Goal: Check status: Check status

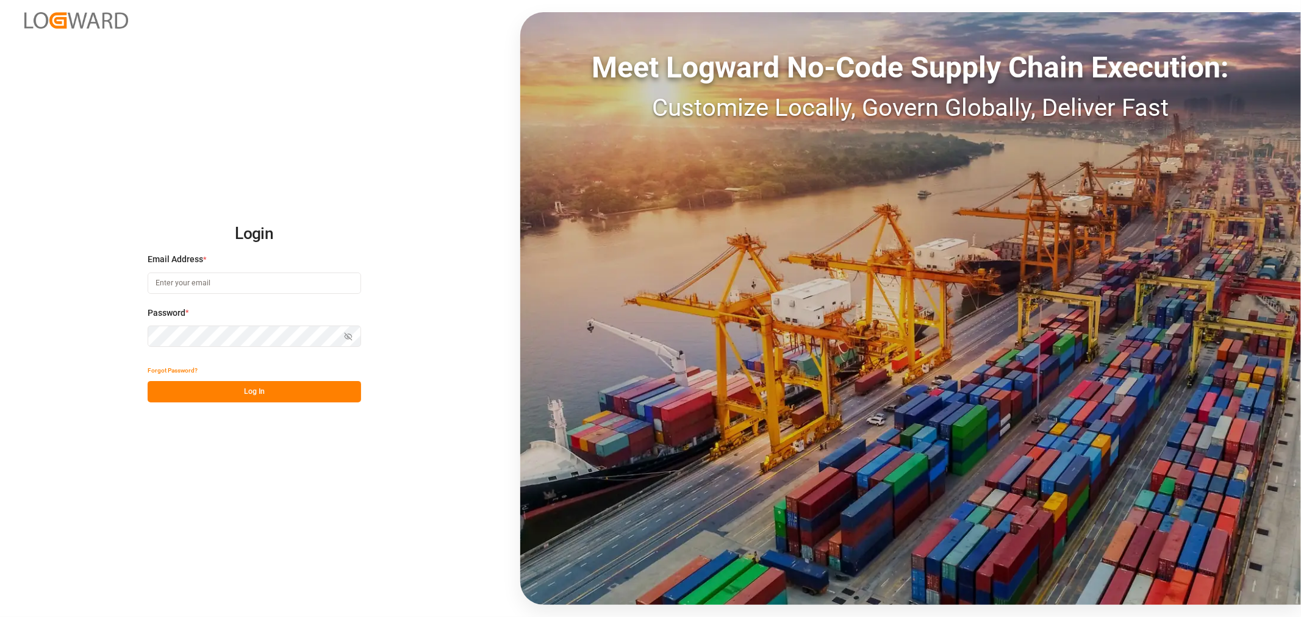
type input "shyamala.mantha@jamindustries.com"
click at [277, 392] on button "Log In" at bounding box center [255, 391] width 214 height 21
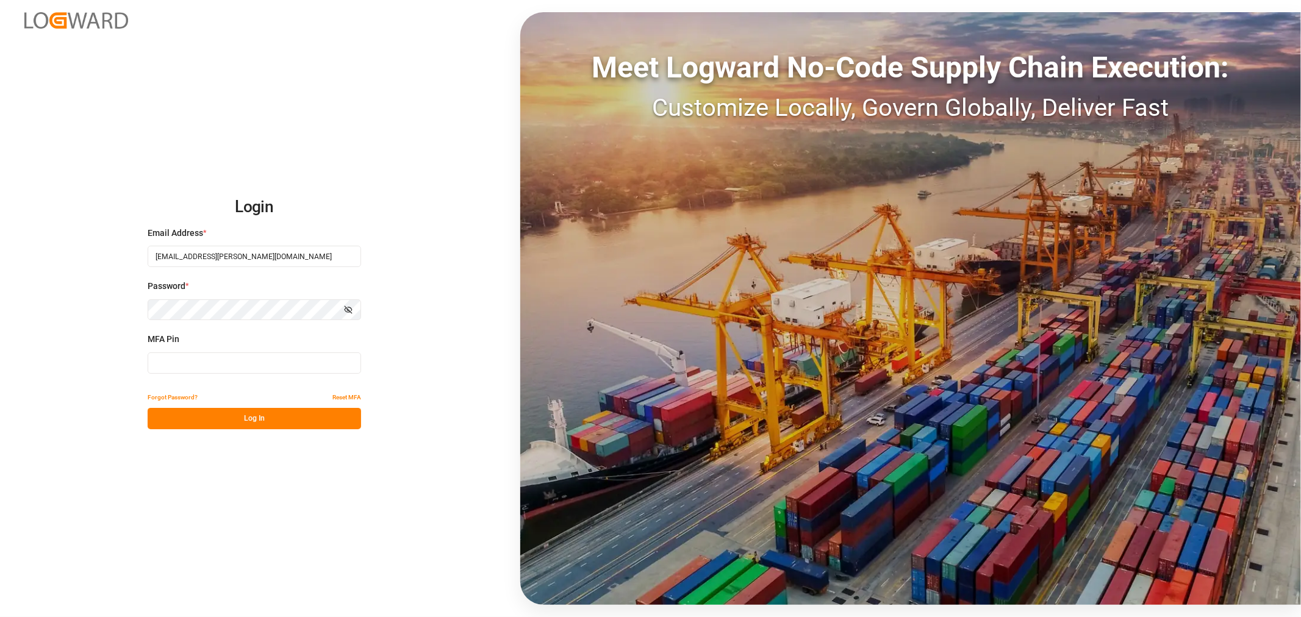
click at [208, 361] on input at bounding box center [255, 363] width 214 height 21
click at [184, 354] on input at bounding box center [255, 363] width 214 height 21
type input "479180"
click at [169, 413] on button "Log In" at bounding box center [255, 418] width 214 height 21
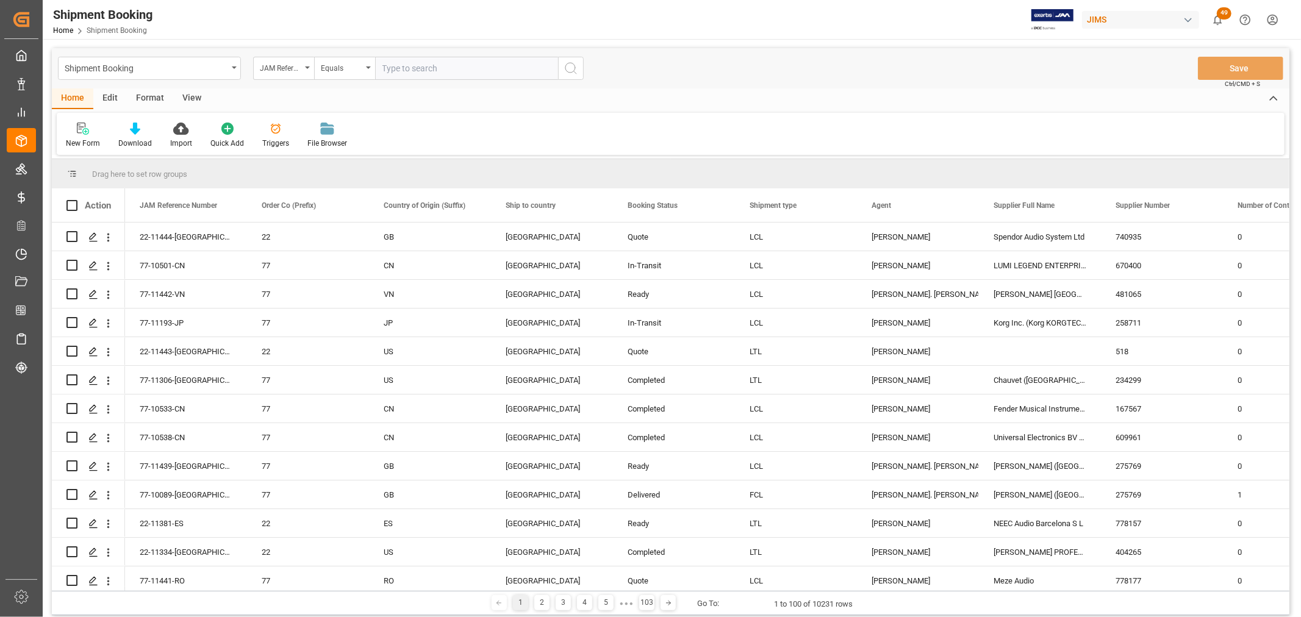
click at [194, 93] on div "View" at bounding box center [191, 98] width 37 height 21
click at [365, 67] on div "Equals" at bounding box center [344, 68] width 61 height 23
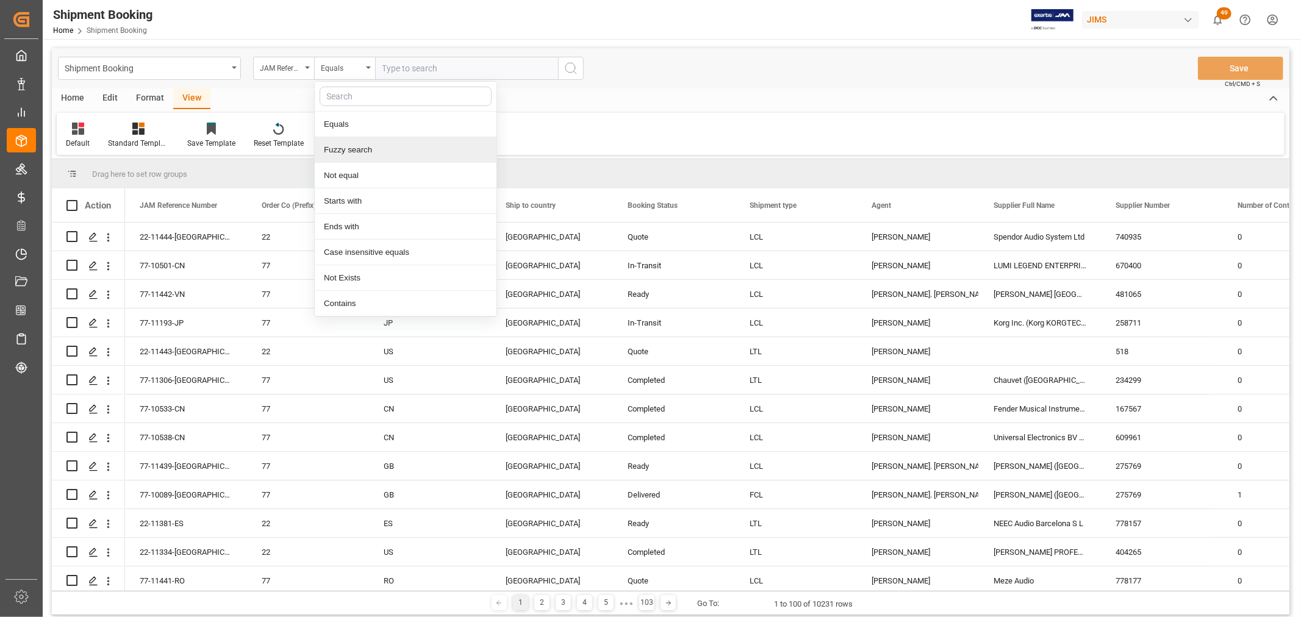
click at [355, 153] on div "Fuzzy search" at bounding box center [406, 150] width 182 height 26
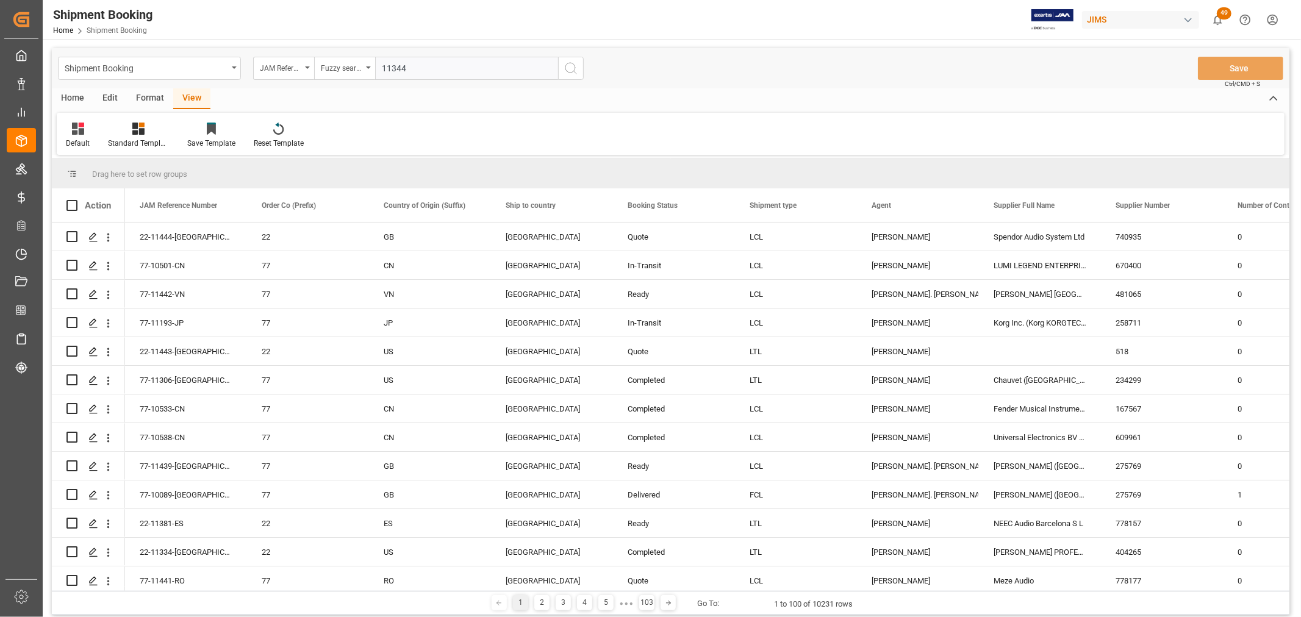
type input "11344"
click at [571, 65] on icon "search button" at bounding box center [571, 68] width 15 height 15
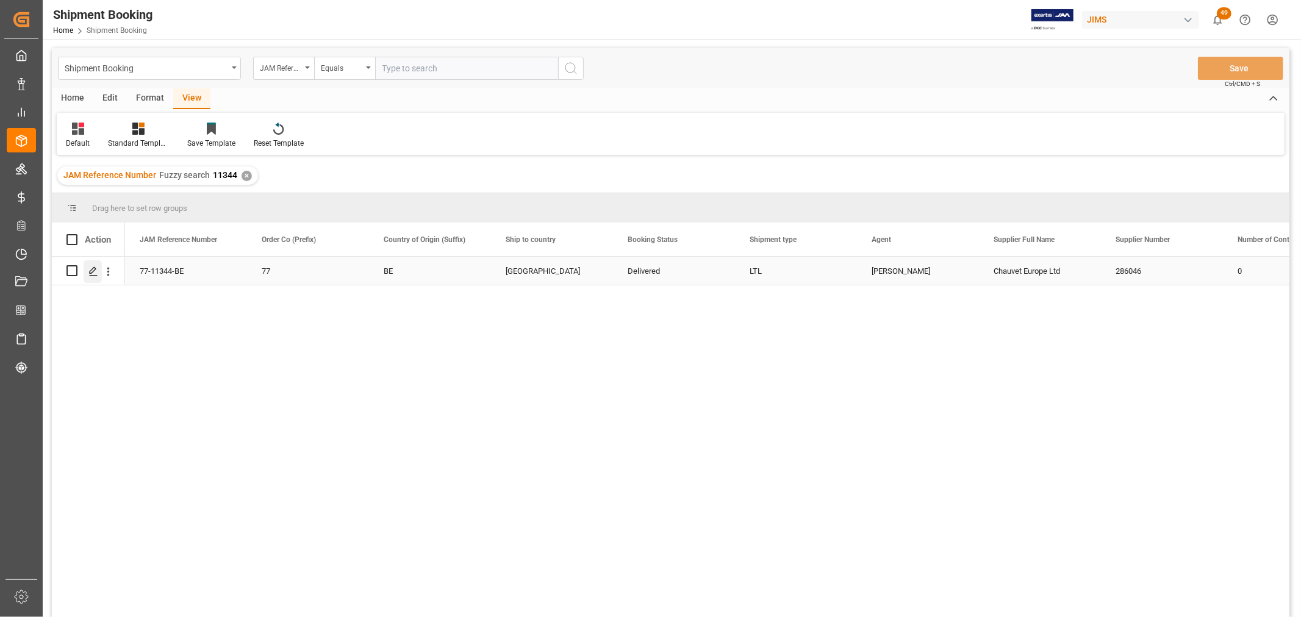
click at [86, 272] on div "Press SPACE to select this row." at bounding box center [93, 272] width 18 height 23
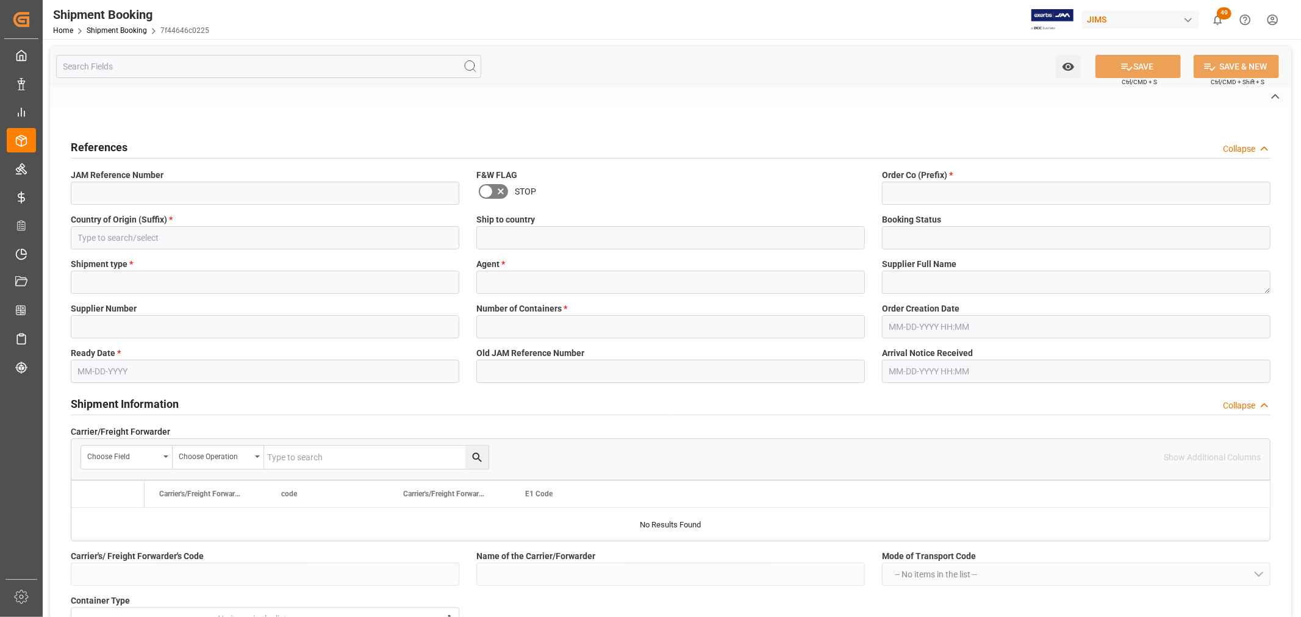
type input "CAD"
type input "USD"
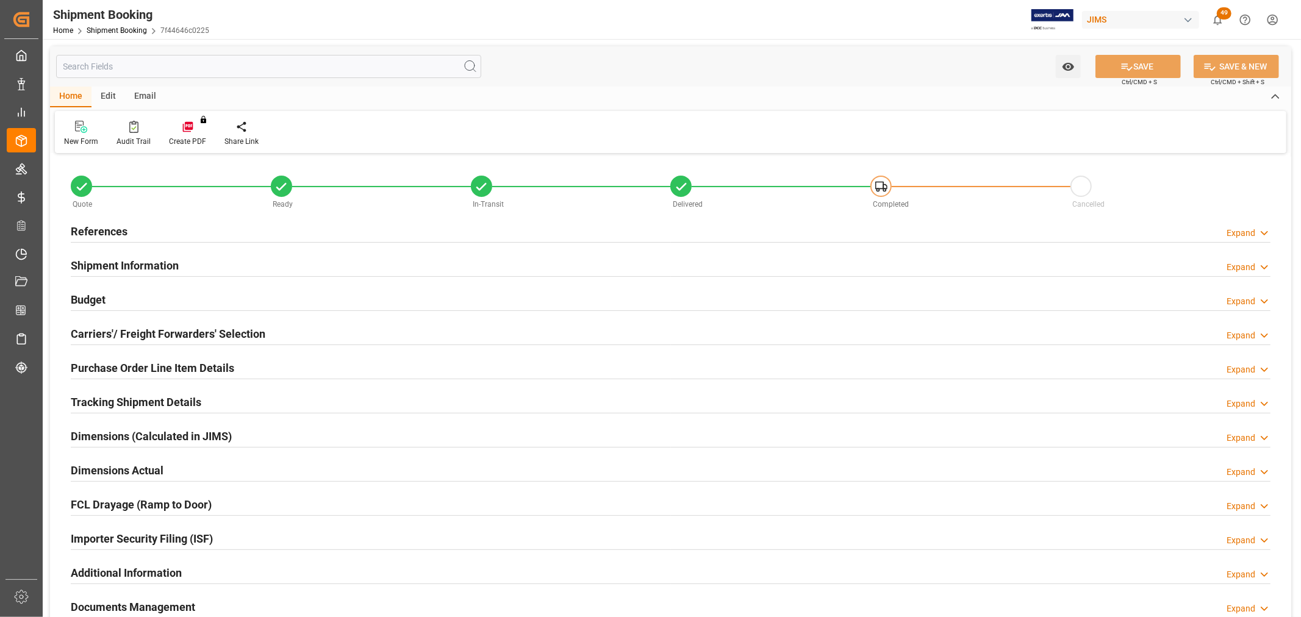
type input "32.0803"
type input "226.0768"
type input "0"
type input "5015.92"
click at [90, 297] on h2 "Budget" at bounding box center [88, 300] width 35 height 16
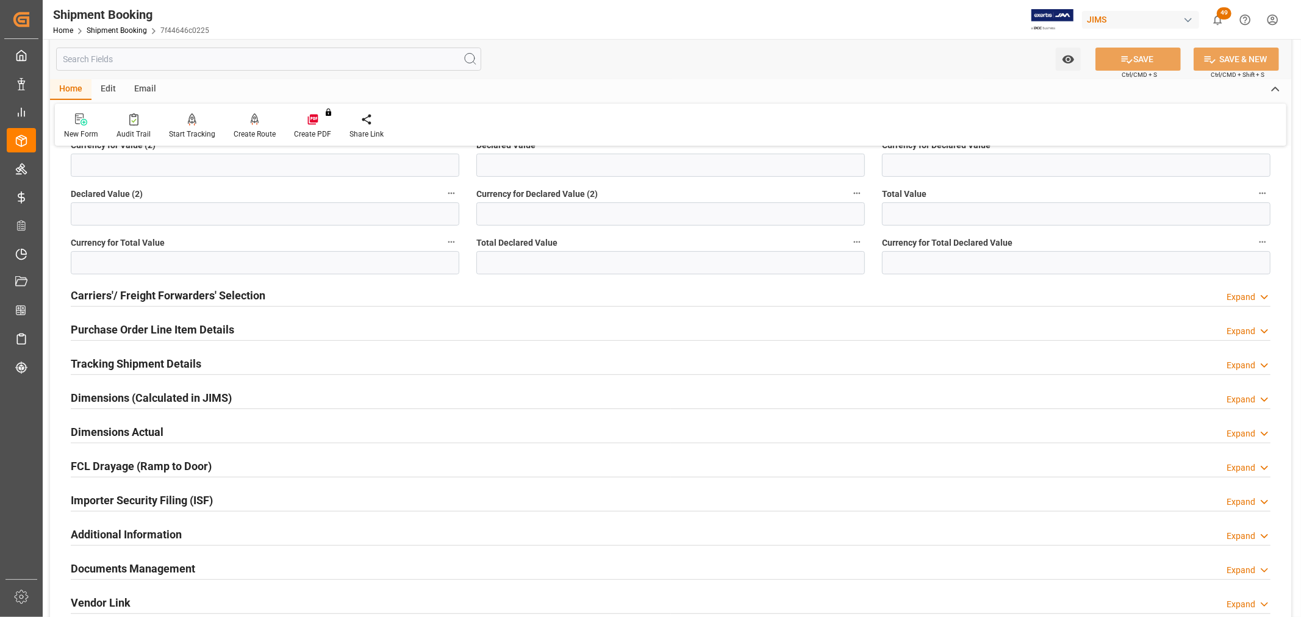
scroll to position [339, 0]
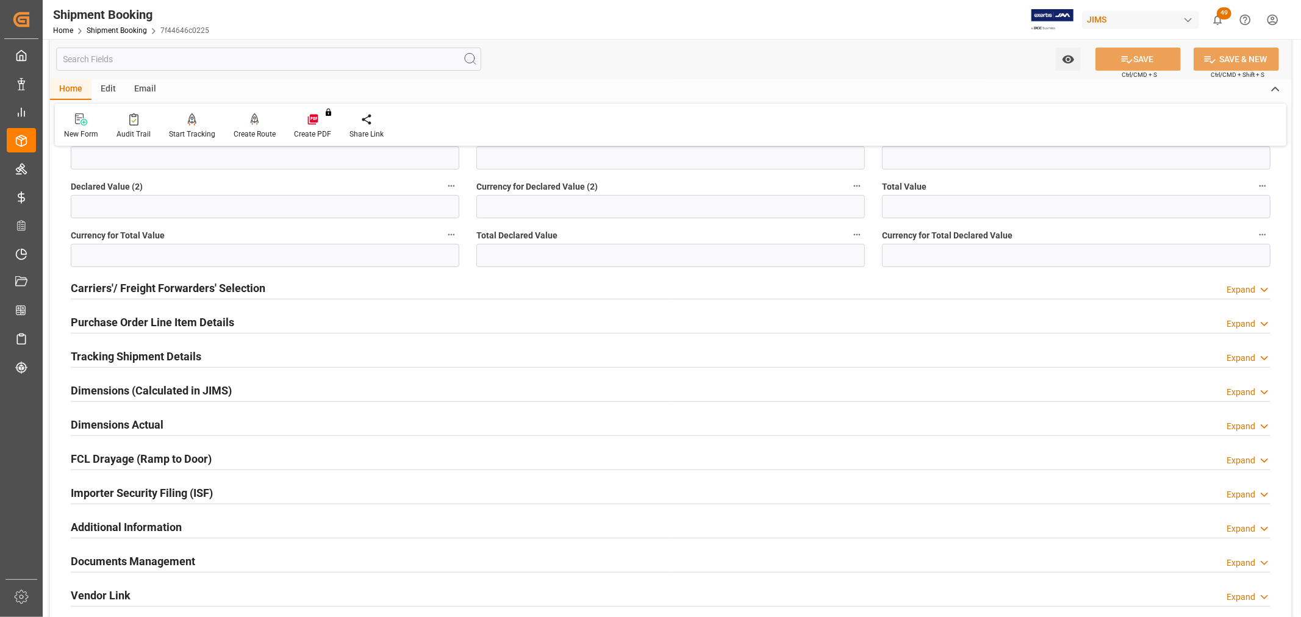
click at [101, 319] on h2 "Purchase Order Line Item Details" at bounding box center [153, 322] width 164 height 16
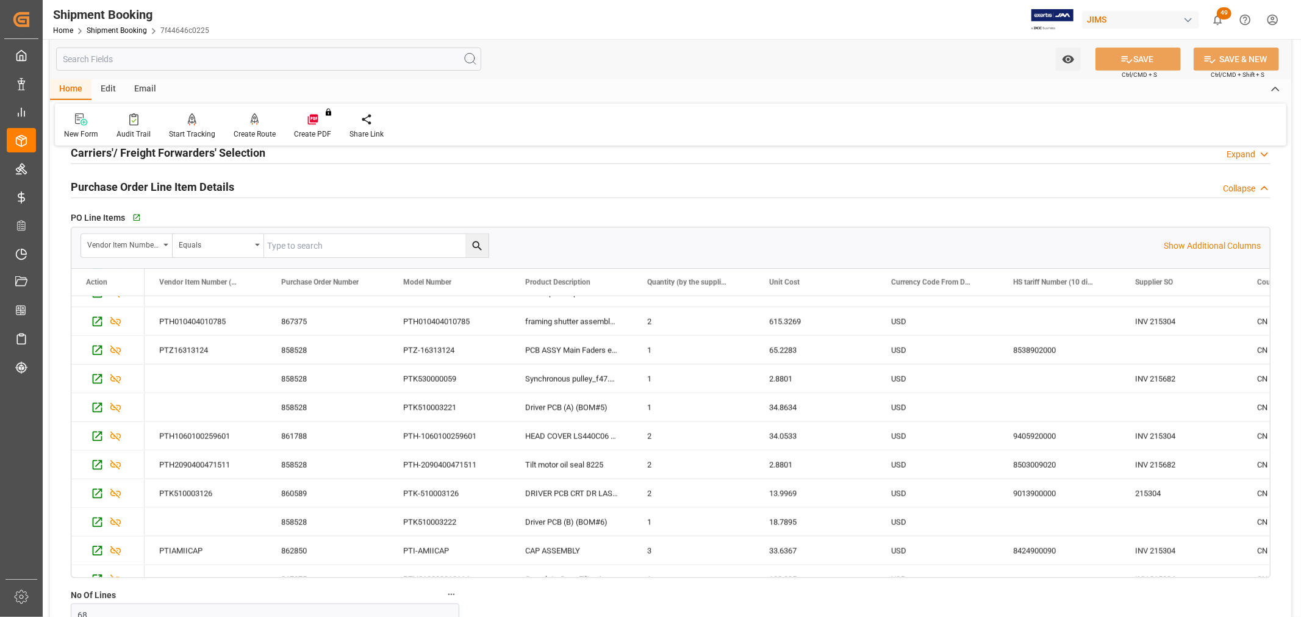
scroll to position [1668, 0]
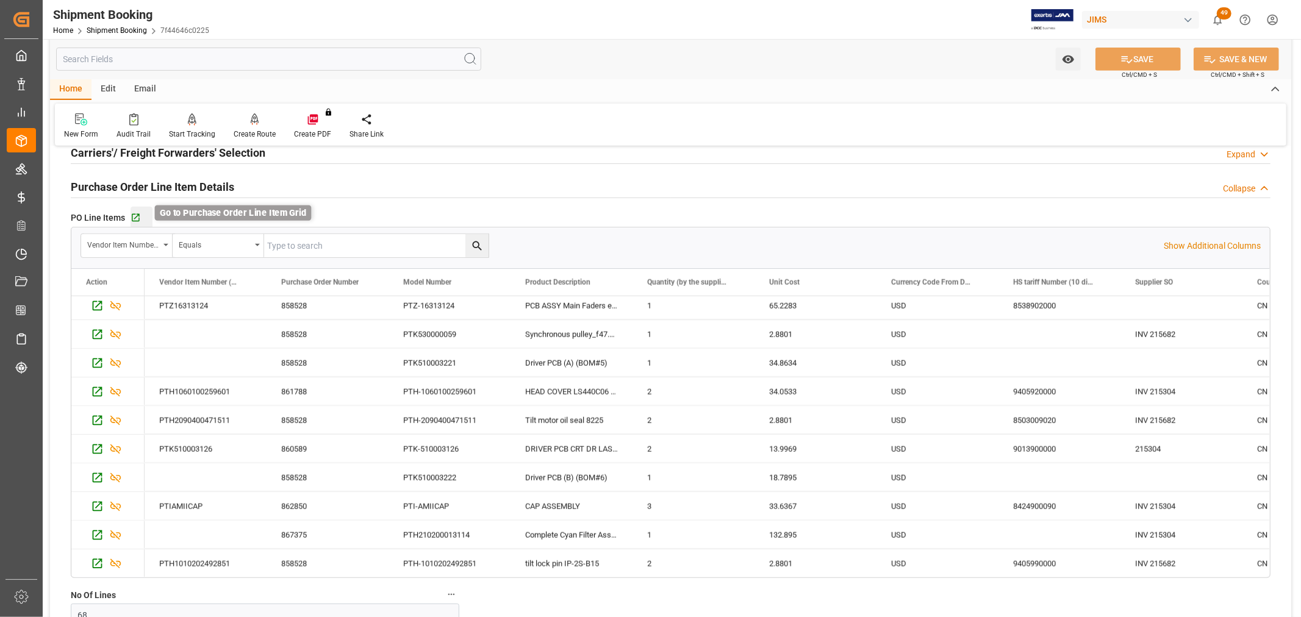
click at [137, 218] on icon "button" at bounding box center [136, 218] width 10 height 10
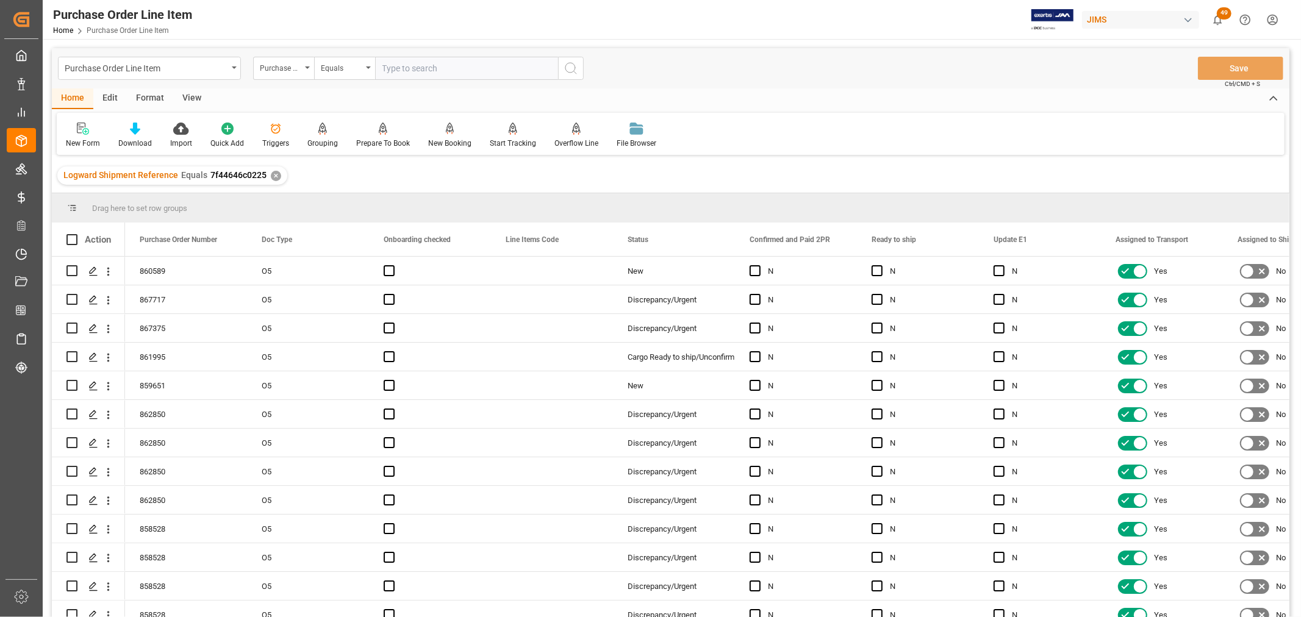
click at [192, 88] on div "View" at bounding box center [191, 98] width 37 height 21
click at [77, 132] on icon at bounding box center [78, 129] width 12 height 12
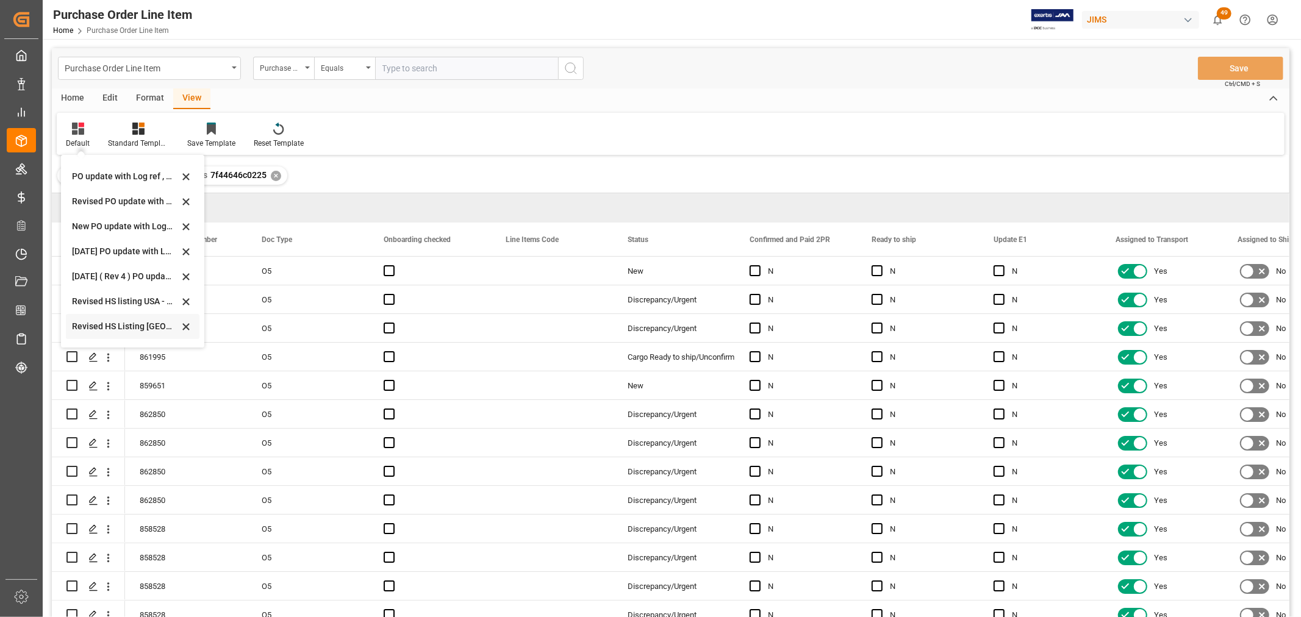
scroll to position [339, 0]
click at [100, 261] on div "Revised HS Listing [GEOGRAPHIC_DATA]" at bounding box center [125, 259] width 107 height 13
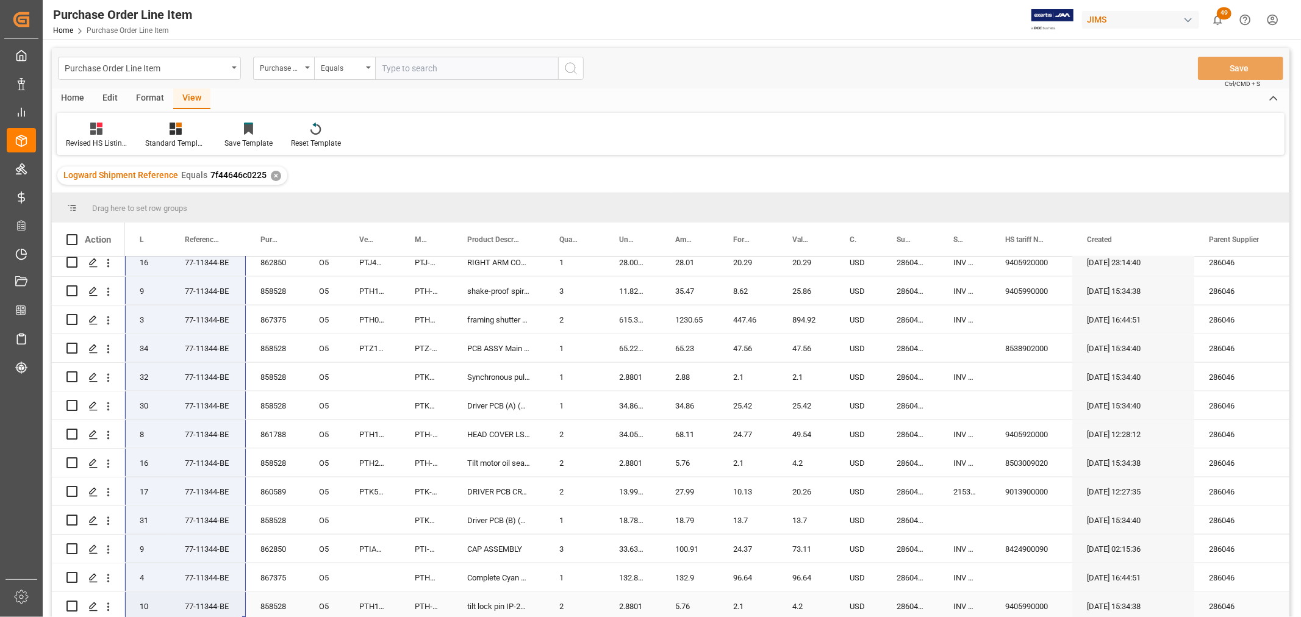
scroll to position [1589, 0]
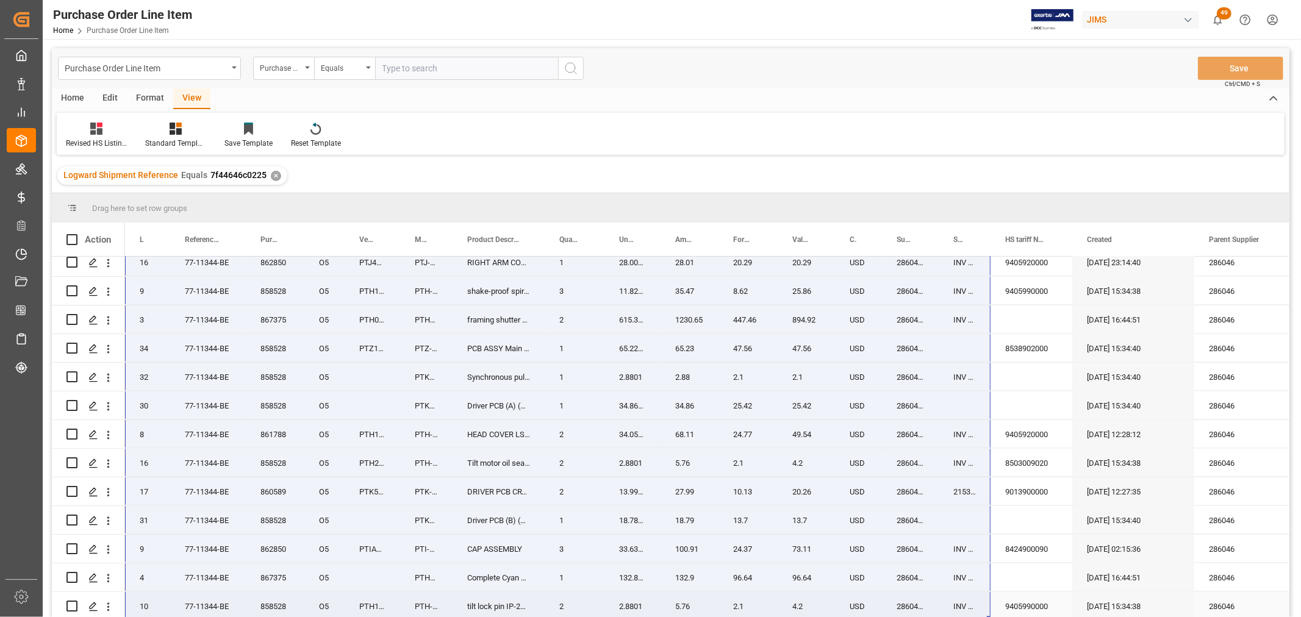
drag, startPoint x: 138, startPoint y: 267, endPoint x: 978, endPoint y: 597, distance: 901.9
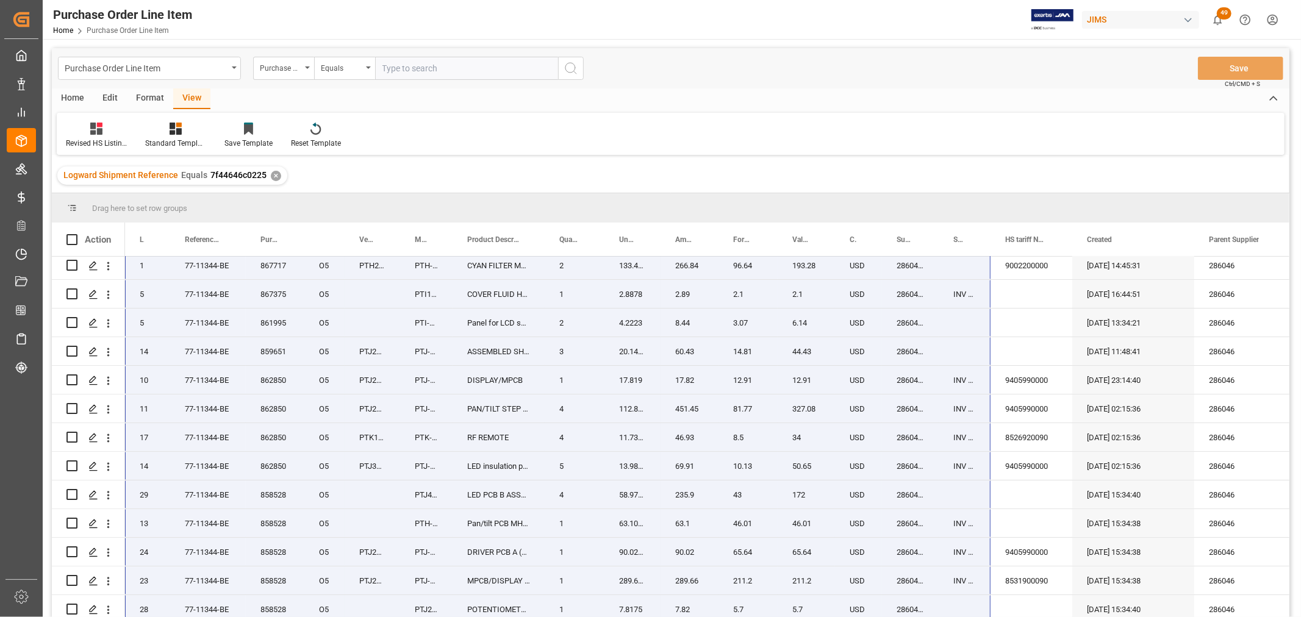
scroll to position [0, 0]
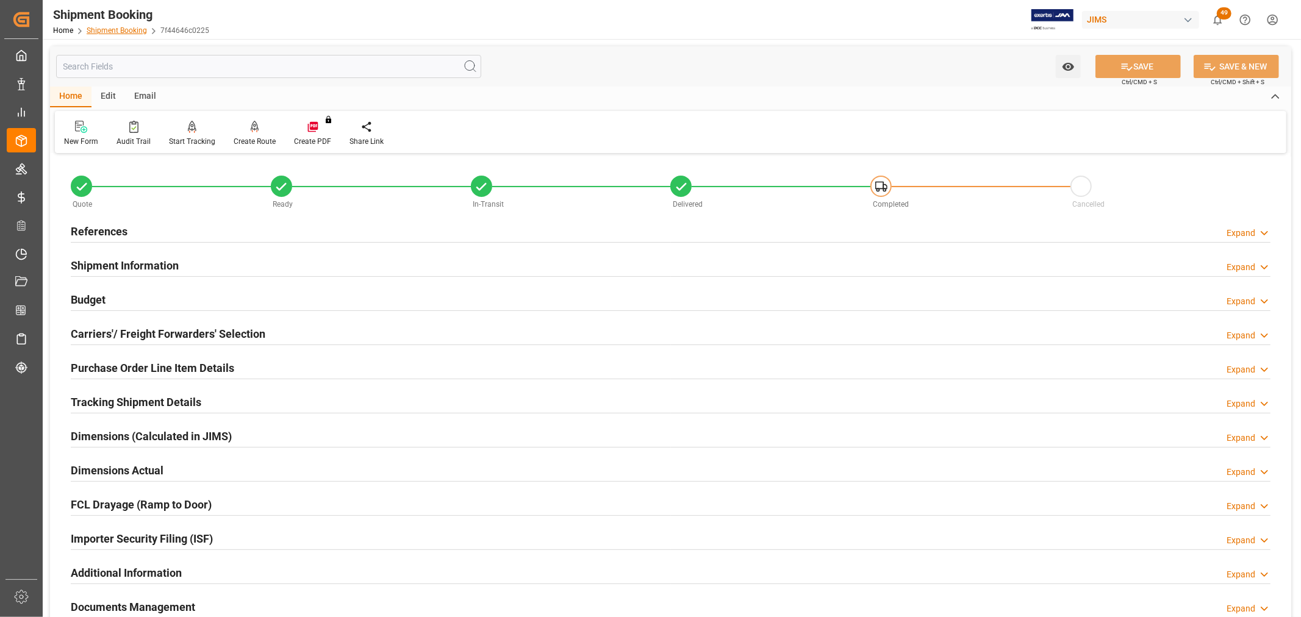
click at [104, 31] on link "Shipment Booking" at bounding box center [117, 30] width 60 height 9
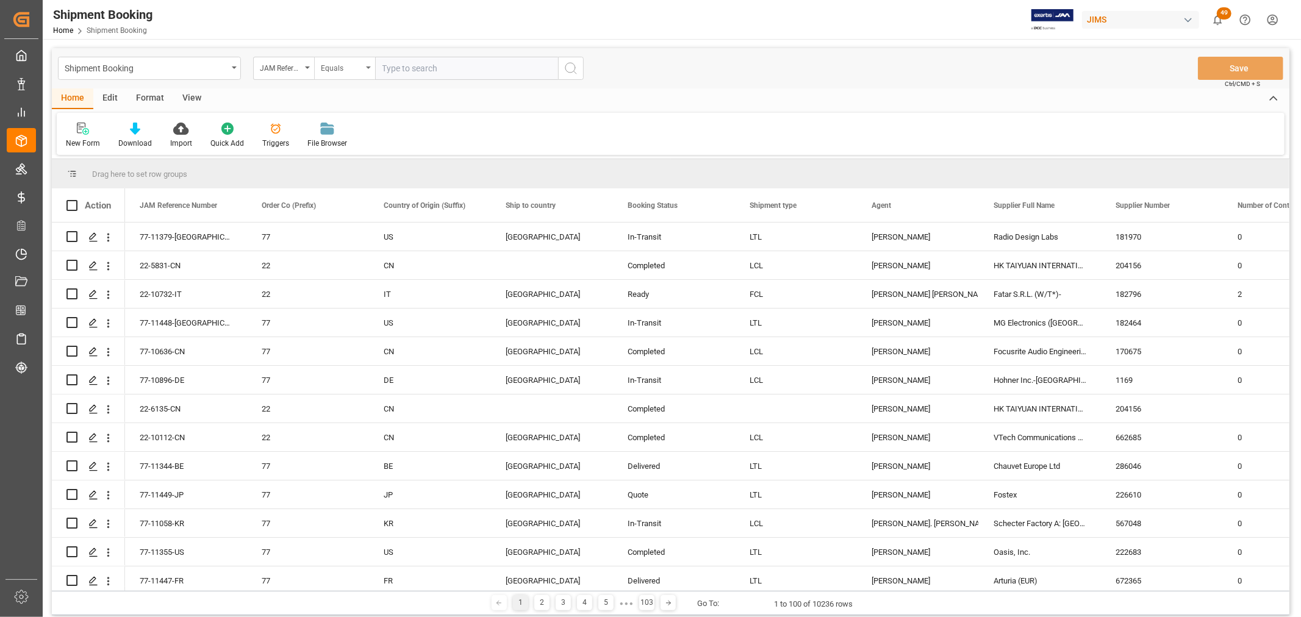
click at [368, 65] on div "Equals" at bounding box center [344, 68] width 61 height 23
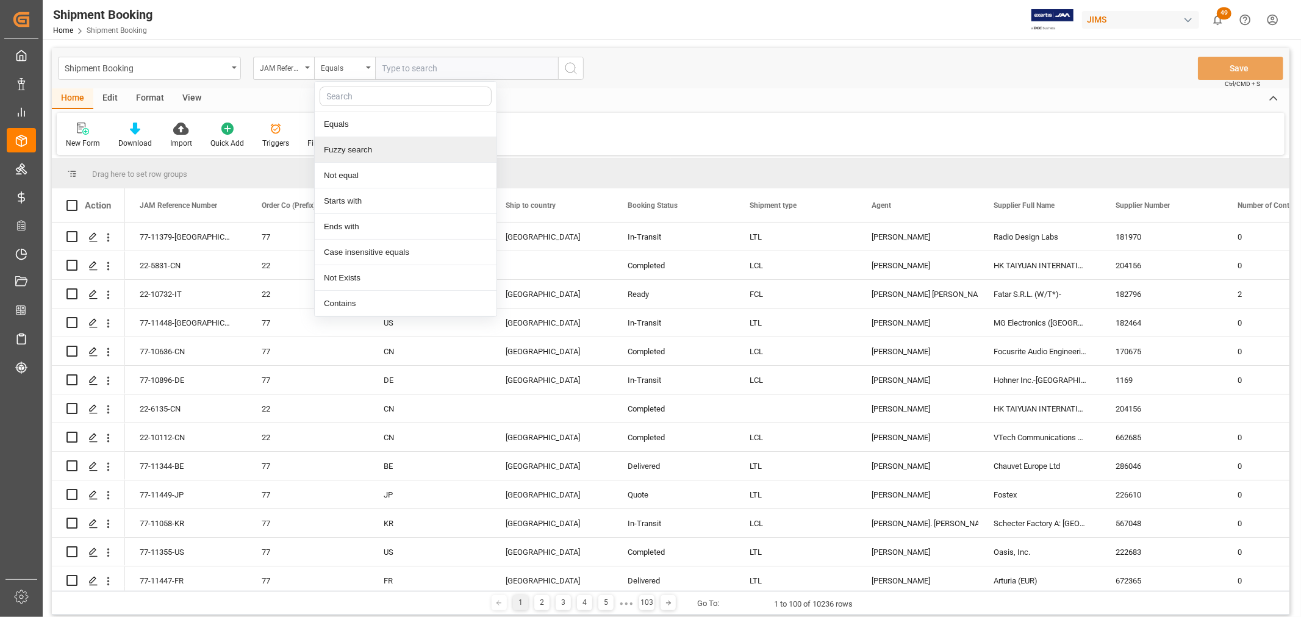
click at [381, 145] on div "Fuzzy search" at bounding box center [406, 150] width 182 height 26
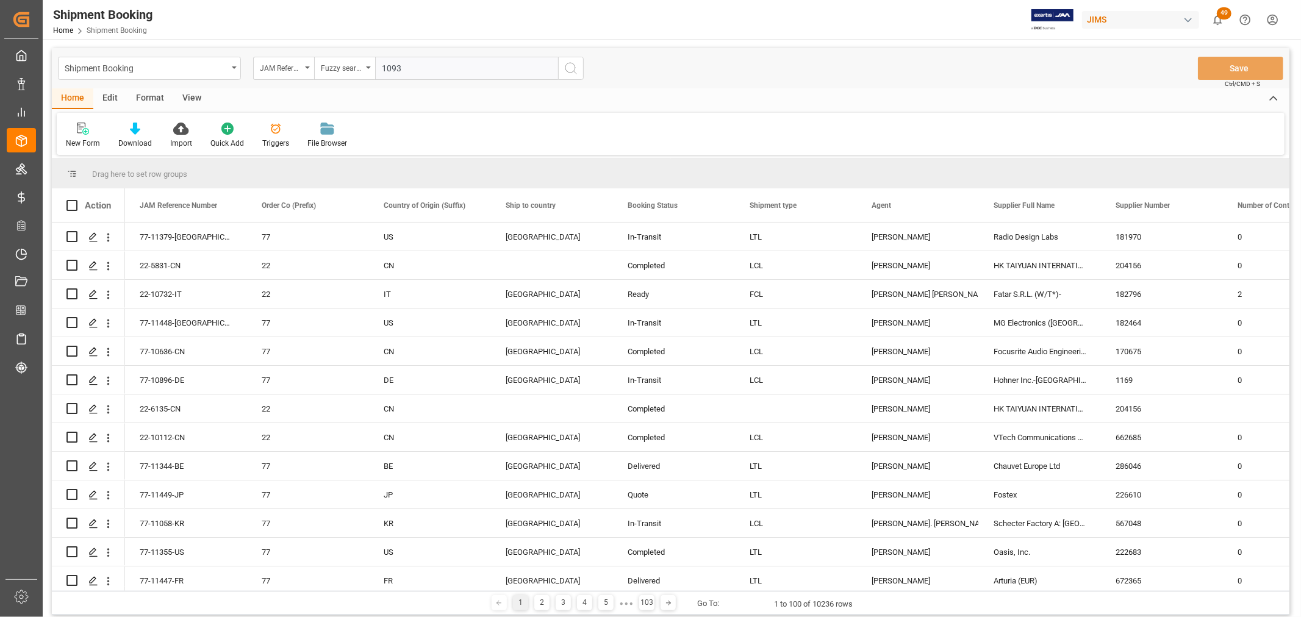
type input "10932"
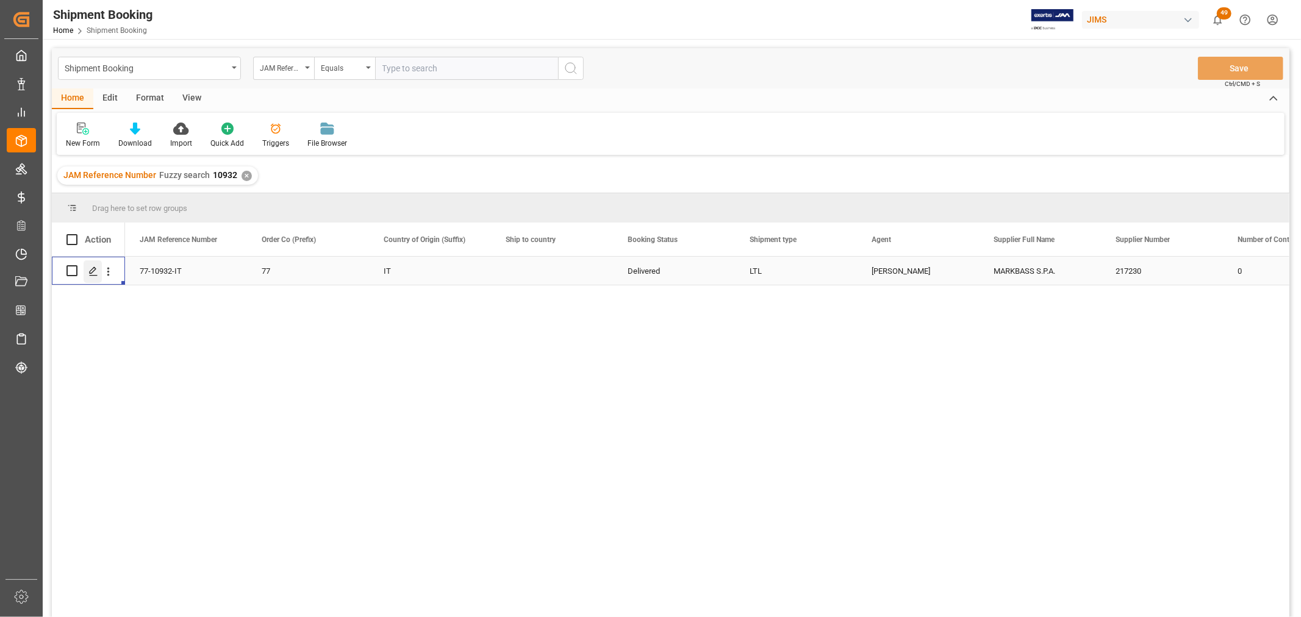
click at [90, 267] on icon "Press SPACE to select this row." at bounding box center [93, 272] width 10 height 10
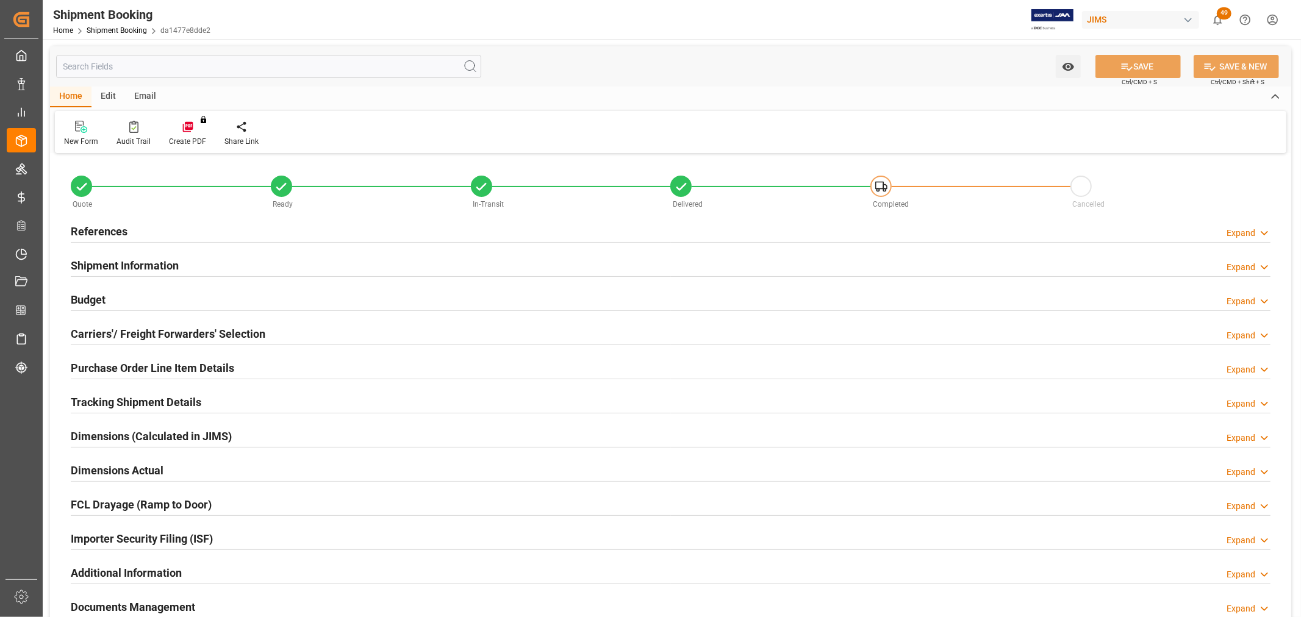
type input "0"
type input "89.5104"
type input "200"
type input "1757.56"
click at [77, 297] on h2 "Budget" at bounding box center [88, 300] width 35 height 16
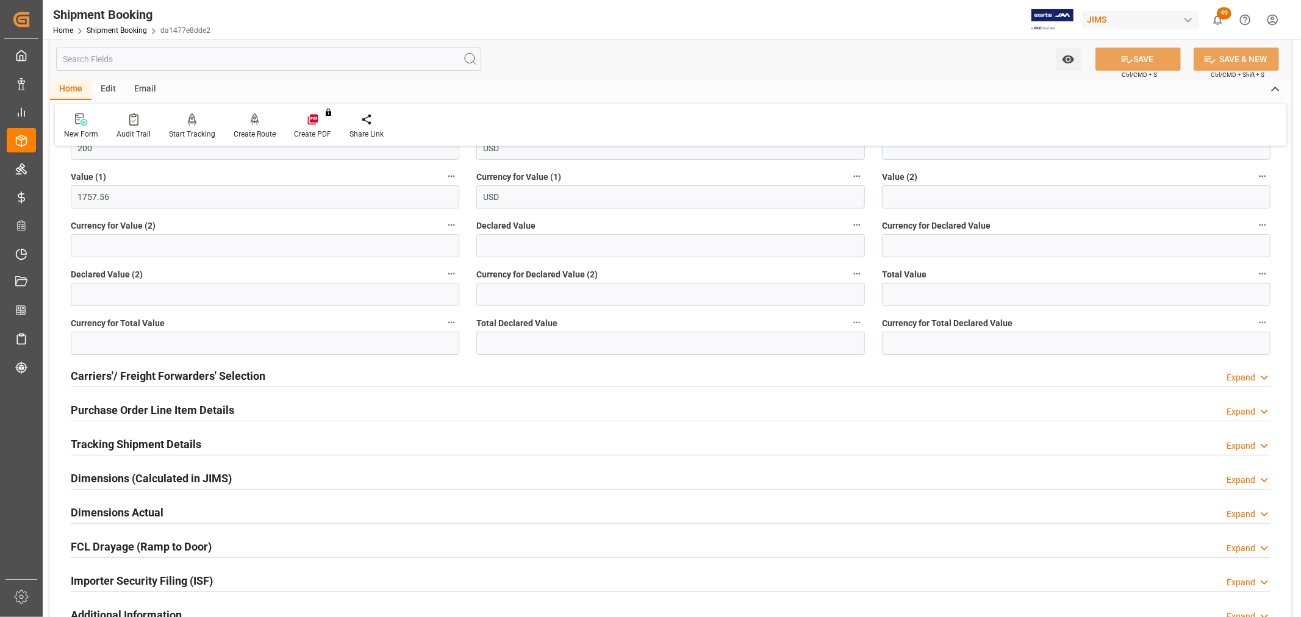
scroll to position [271, 0]
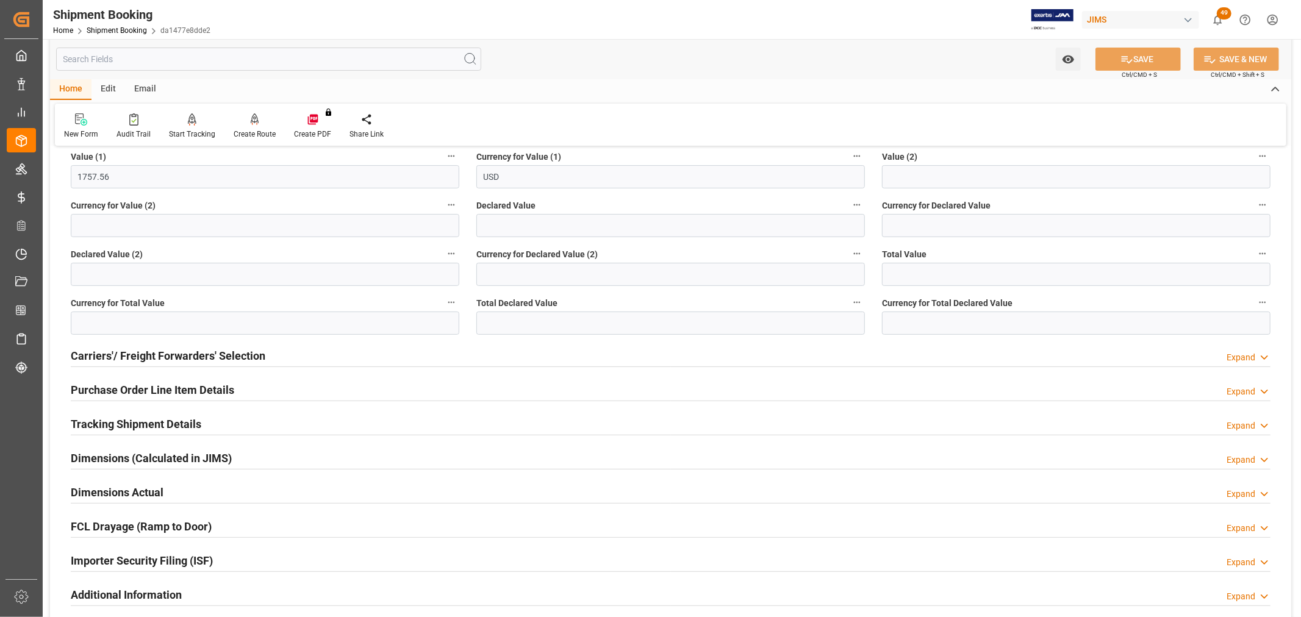
click at [159, 392] on h2 "Purchase Order Line Item Details" at bounding box center [153, 390] width 164 height 16
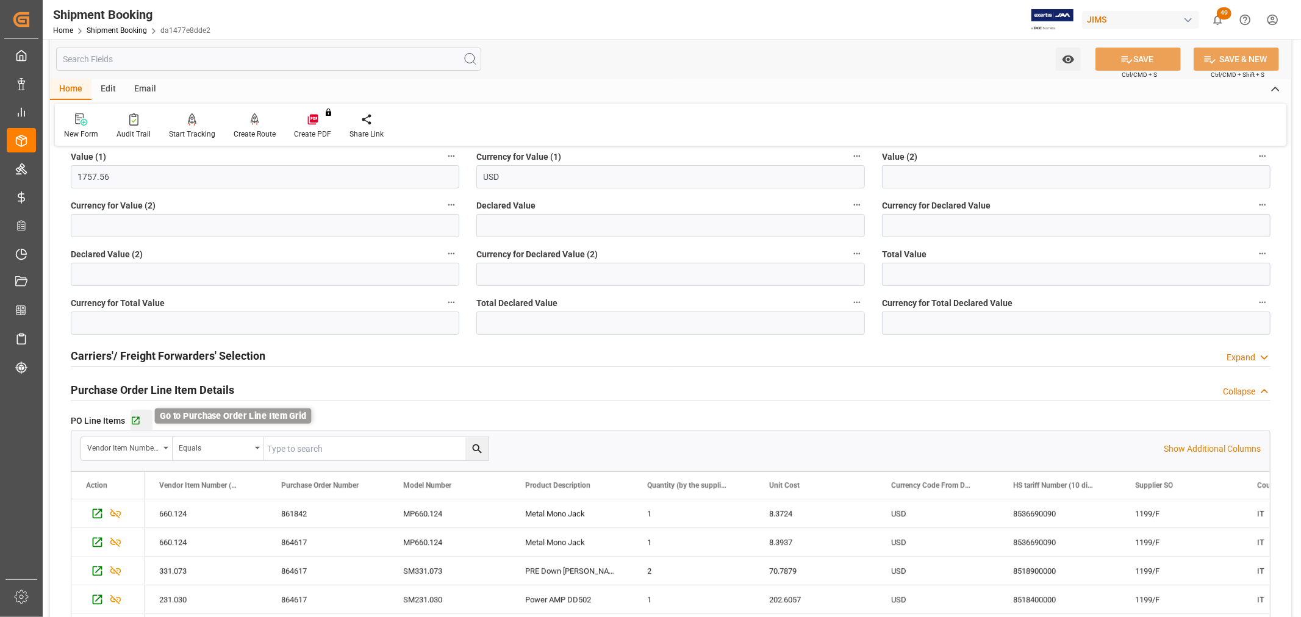
click at [138, 420] on icon "button" at bounding box center [136, 421] width 10 height 10
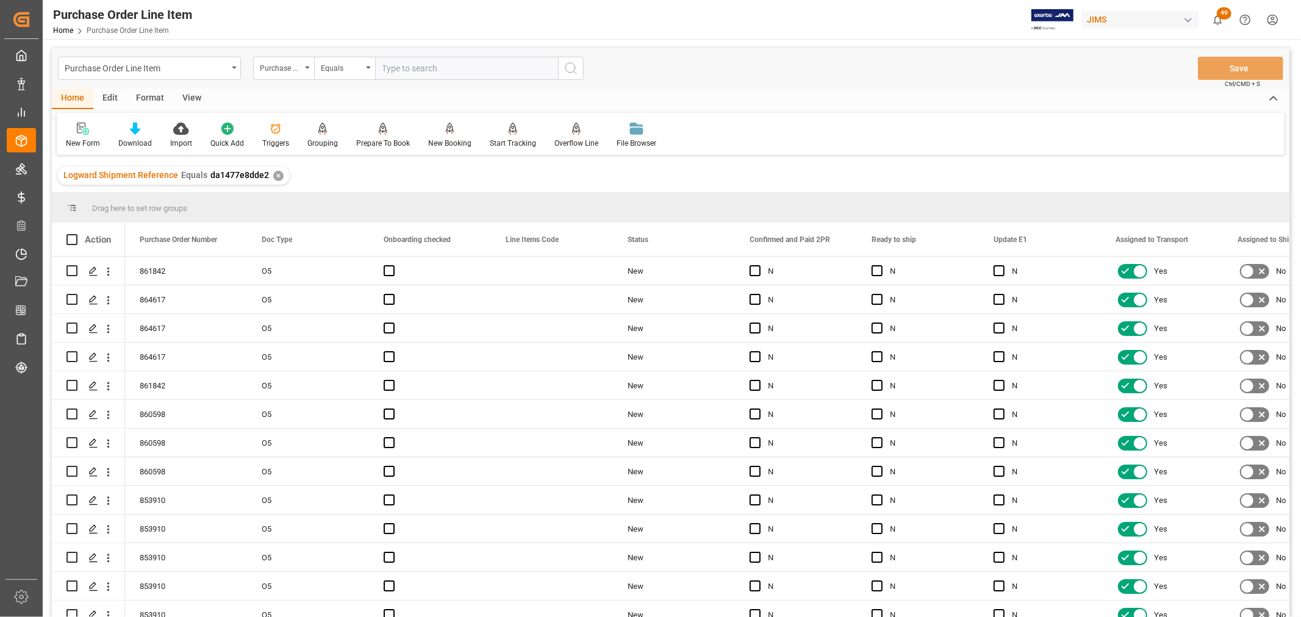
click at [195, 96] on div "View" at bounding box center [191, 98] width 37 height 21
click at [74, 135] on div "Default" at bounding box center [78, 135] width 42 height 27
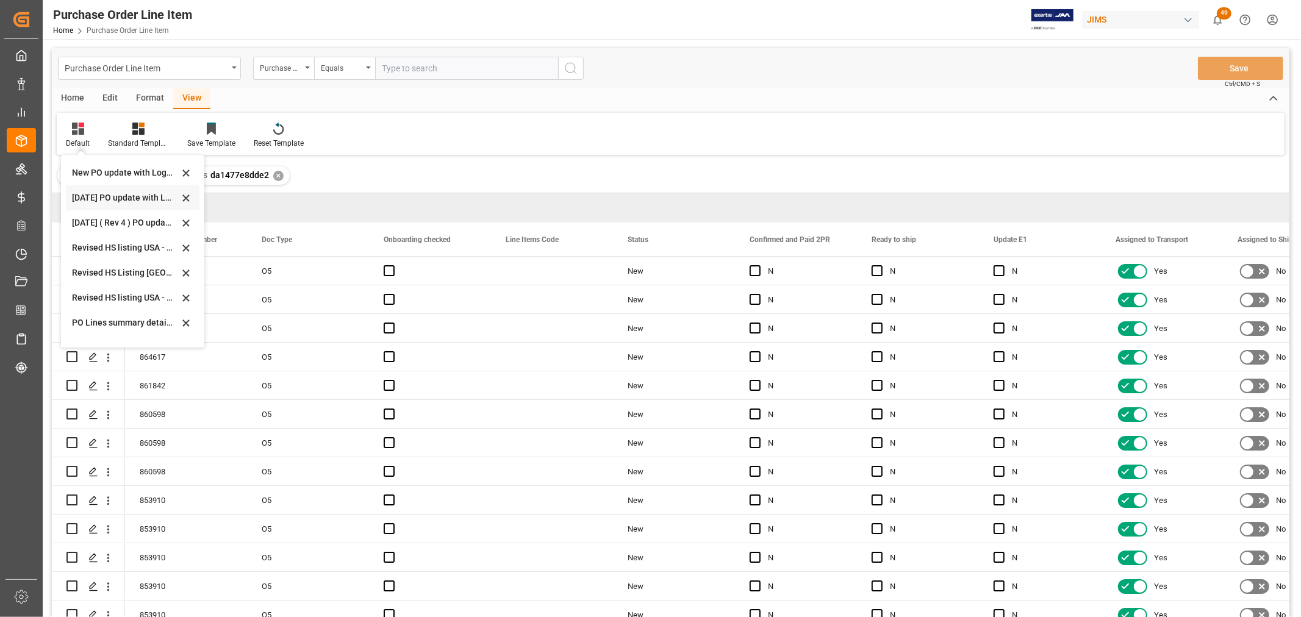
scroll to position [339, 0]
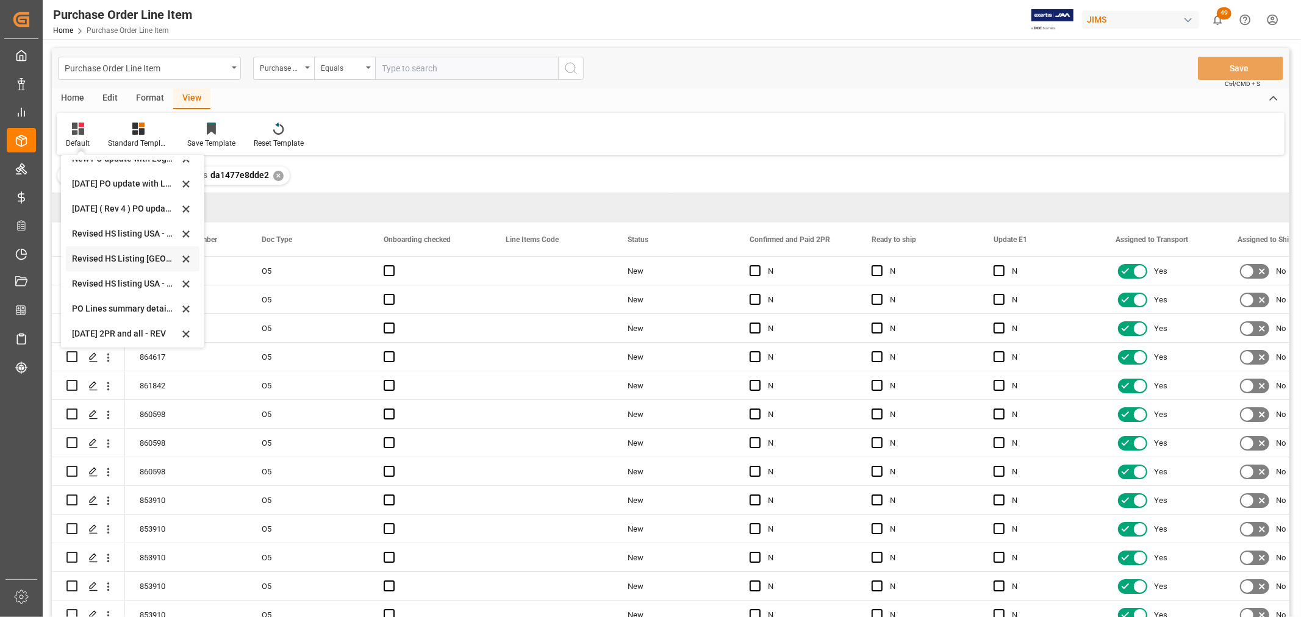
click at [99, 264] on div "Revised HS Listing [GEOGRAPHIC_DATA]" at bounding box center [125, 259] width 107 height 13
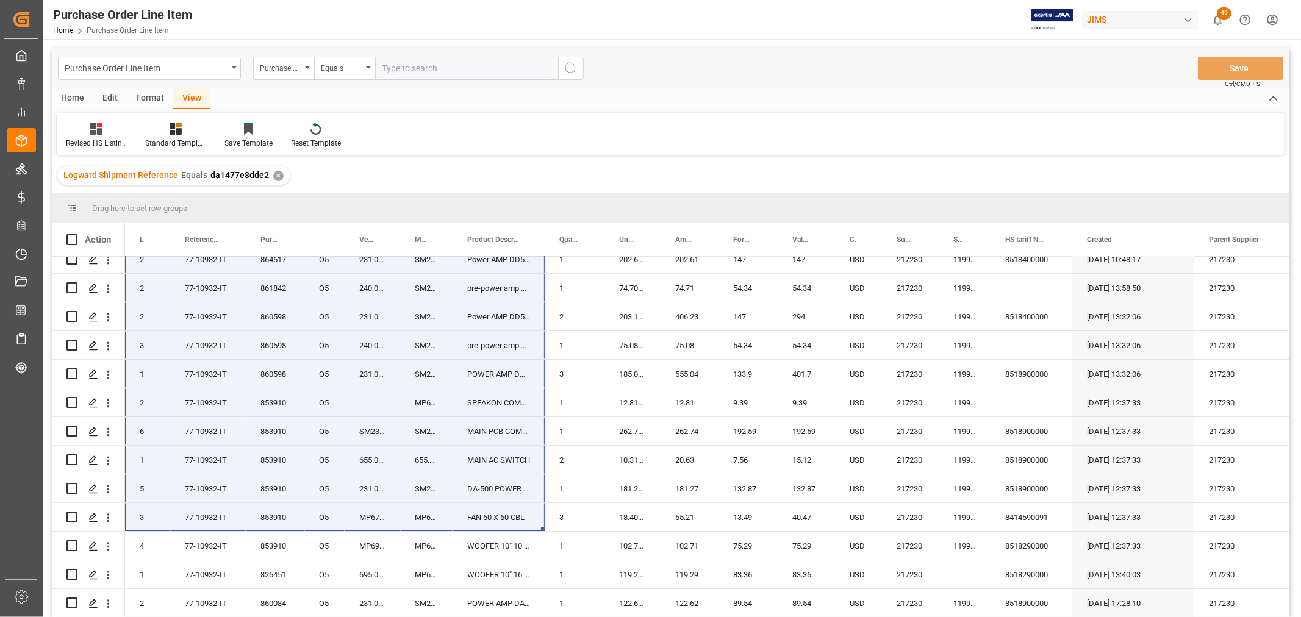
scroll to position [126, 0]
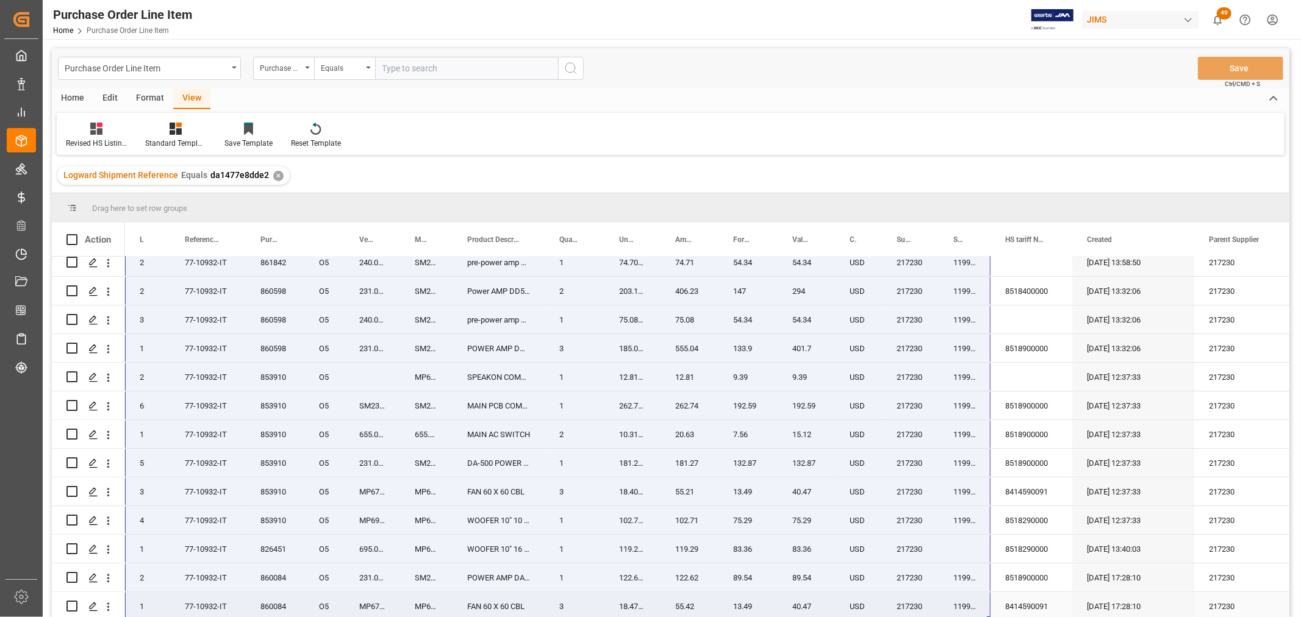
drag, startPoint x: 142, startPoint y: 270, endPoint x: 988, endPoint y: 608, distance: 911.8
click at [988, 608] on div "861842 O5 1 77-10932-IT 660.124 MP660.124 Metal Mono Jack 1 8.3724 25.12 6.09 1…" at bounding box center [782, 377] width 1314 height 487
click at [376, 478] on div "MP670.002" at bounding box center [373, 492] width 56 height 28
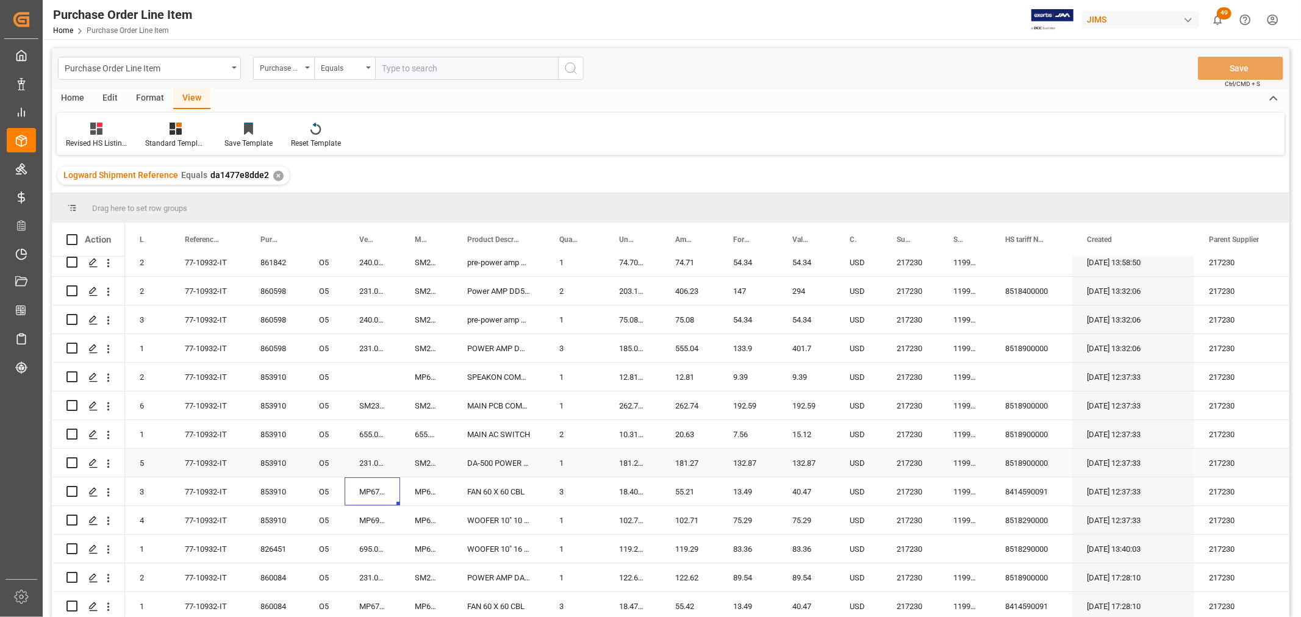
scroll to position [0, 0]
